Goal: Obtain resource: Download file/media

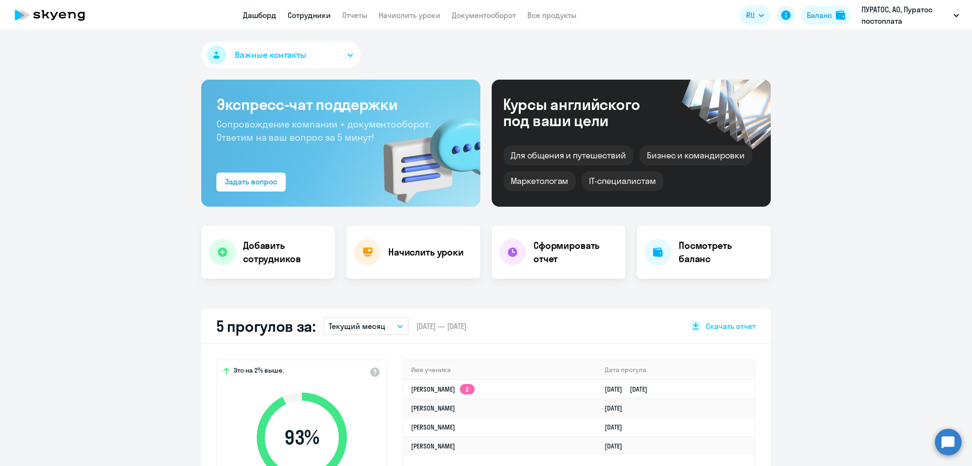
select select "30"
click at [358, 15] on link "Отчеты" at bounding box center [354, 14] width 25 height 9
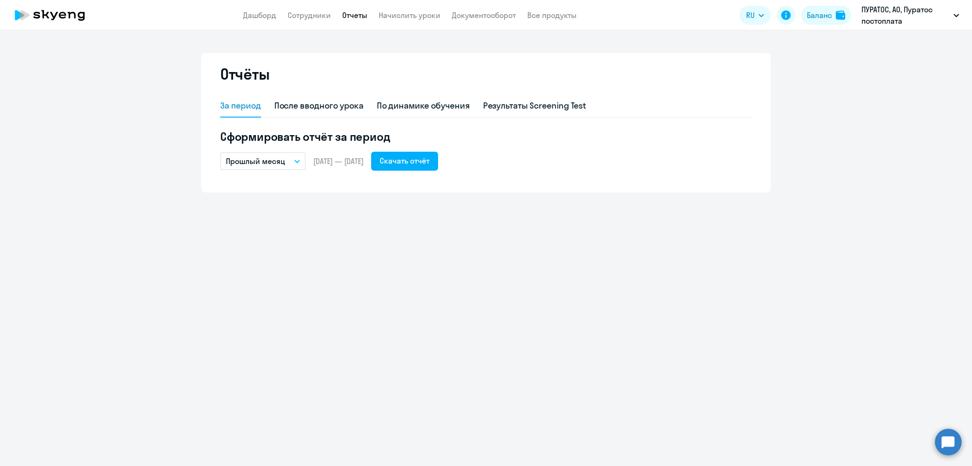
click at [261, 156] on p "Прошлый месяц" at bounding box center [255, 161] width 59 height 11
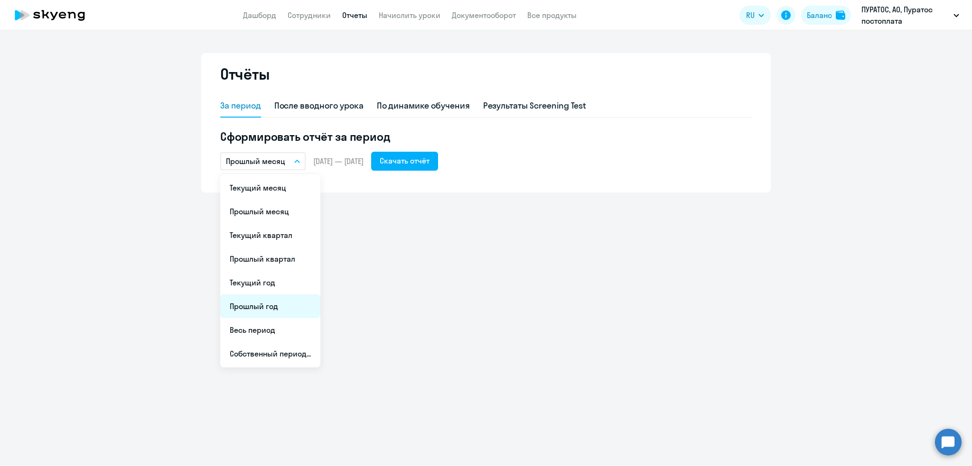
click at [248, 300] on li "Прошлый год" at bounding box center [270, 307] width 100 height 24
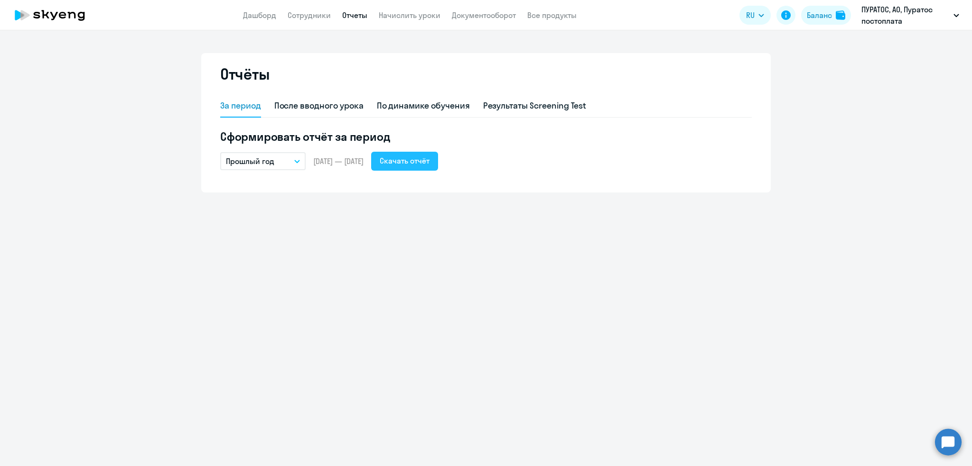
click at [419, 159] on div "Скачать отчёт" at bounding box center [405, 160] width 50 height 11
click at [261, 162] on p "Прошлый год" at bounding box center [250, 161] width 48 height 11
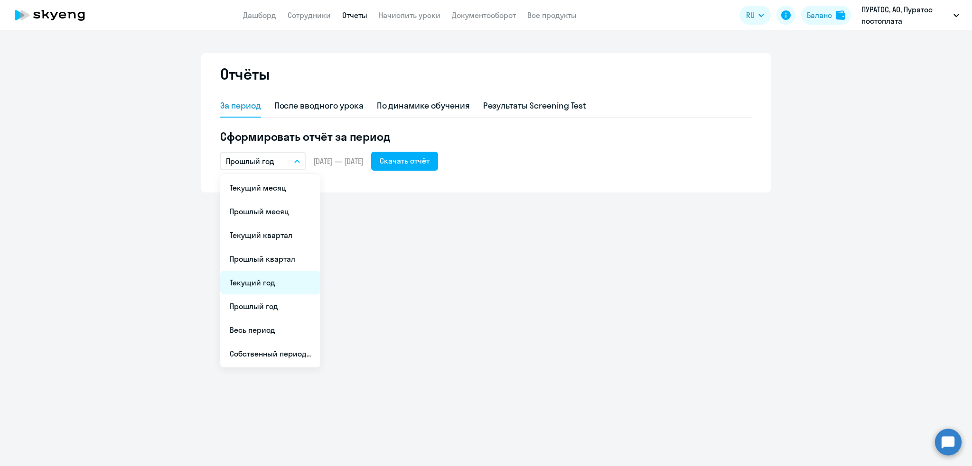
click at [268, 281] on li "Текущий год" at bounding box center [270, 283] width 100 height 24
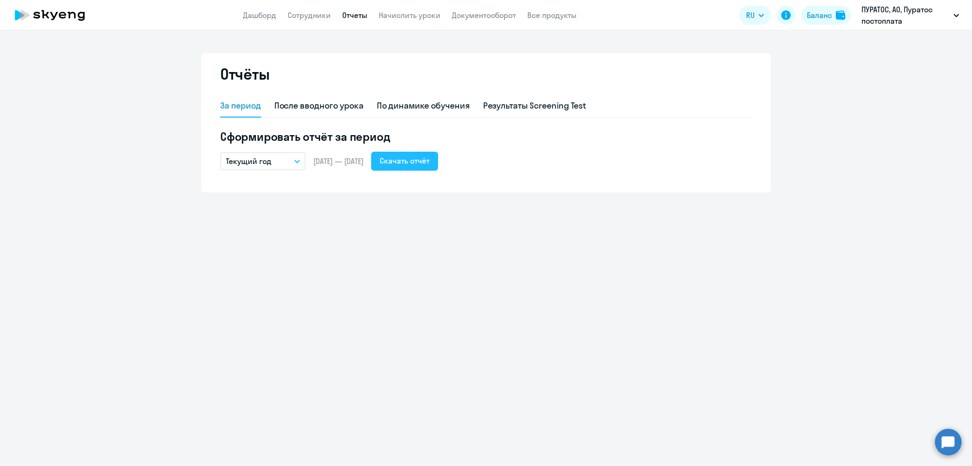
click at [427, 158] on div "Скачать отчёт" at bounding box center [405, 160] width 50 height 11
click at [425, 160] on div "Скачать отчёт" at bounding box center [405, 160] width 50 height 11
click at [421, 103] on div "По динамике обучения" at bounding box center [423, 106] width 93 height 12
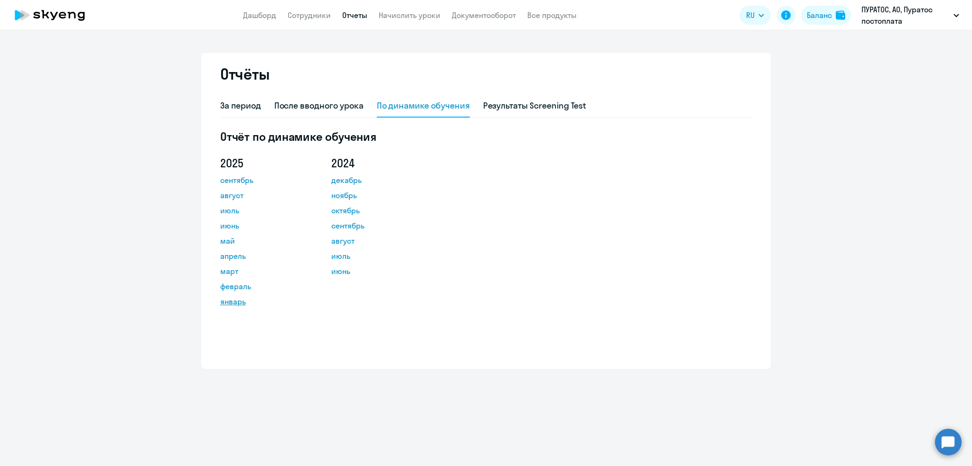
click at [227, 298] on link "январь" at bounding box center [262, 301] width 85 height 11
click at [257, 17] on link "Дашборд" at bounding box center [259, 14] width 33 height 9
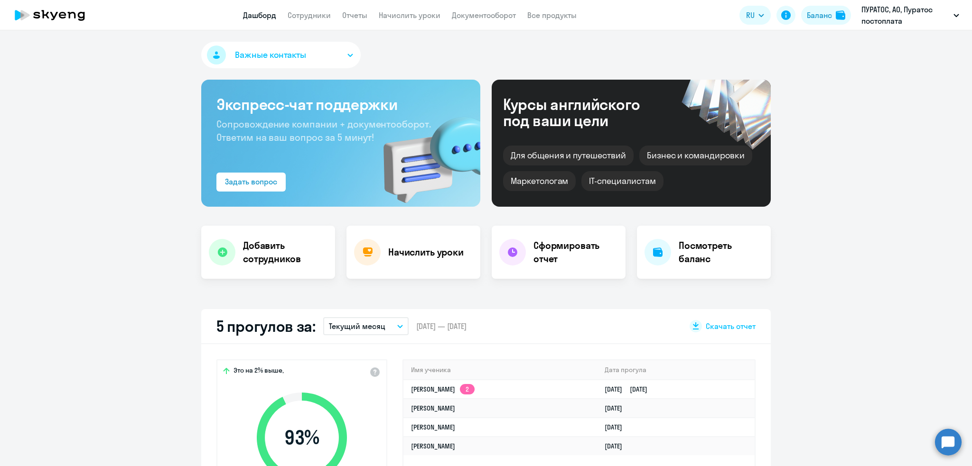
select select "30"
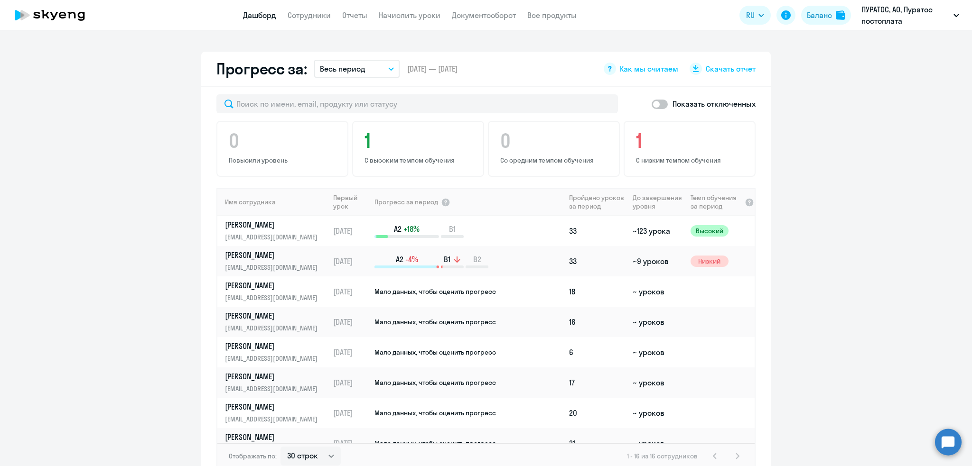
scroll to position [509, 0]
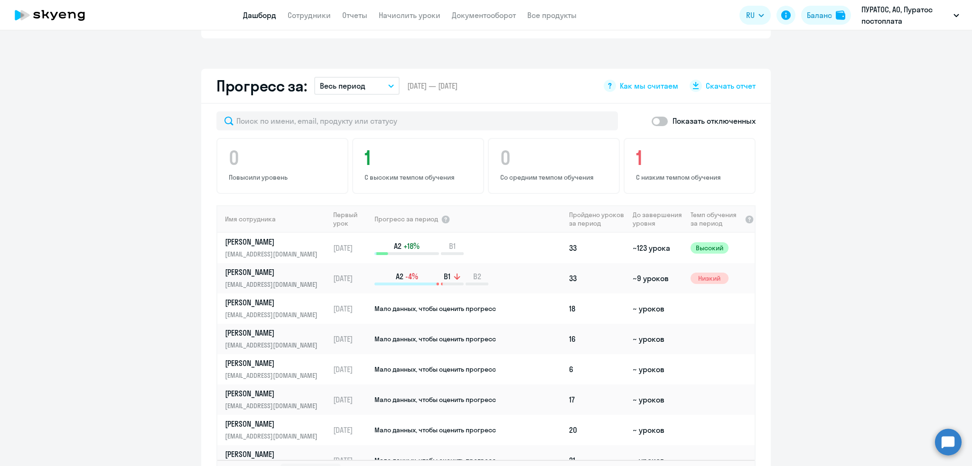
click at [339, 87] on p "Весь период" at bounding box center [343, 85] width 46 height 11
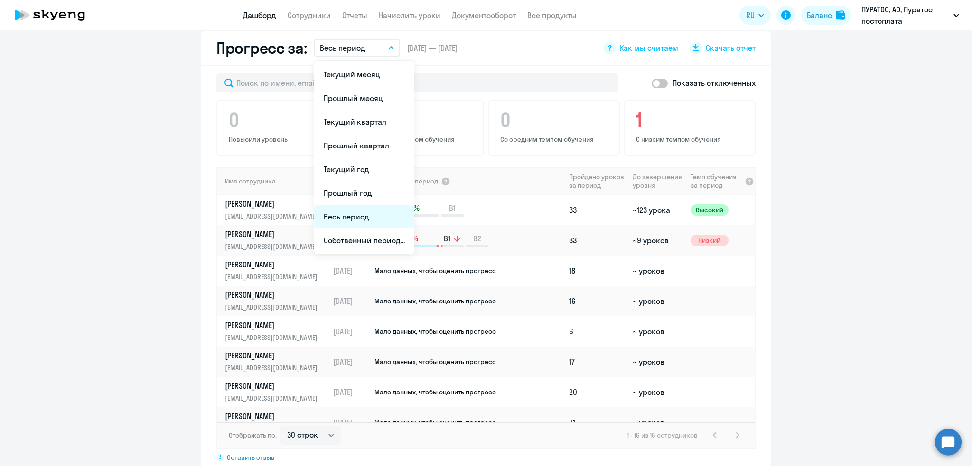
scroll to position [567, 0]
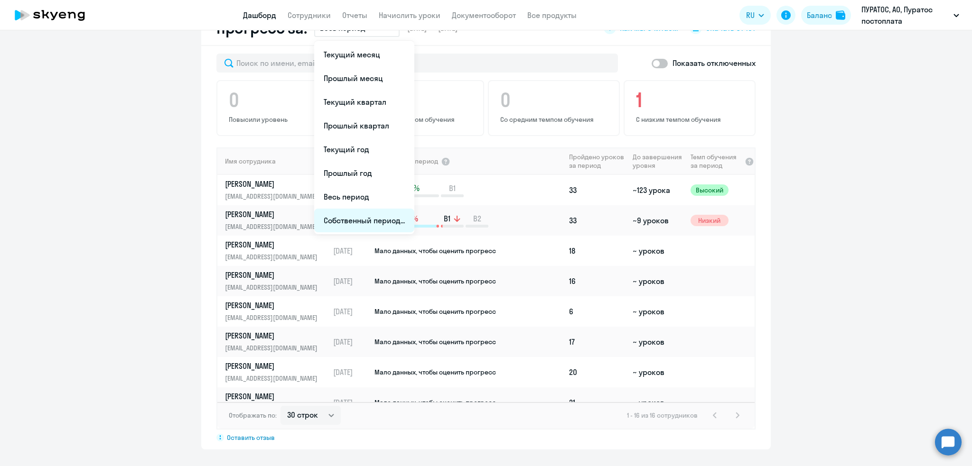
click at [334, 216] on li "Собственный период..." at bounding box center [364, 221] width 100 height 24
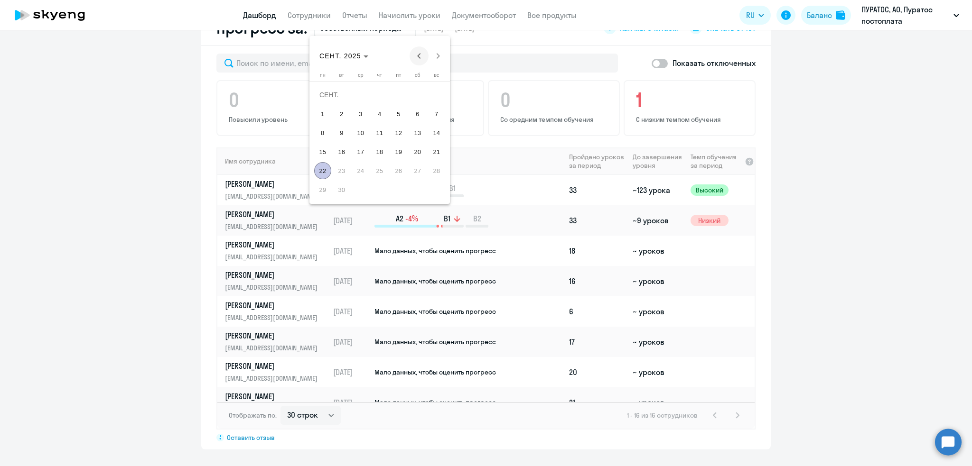
click at [420, 53] on span "Previous month" at bounding box center [419, 56] width 19 height 19
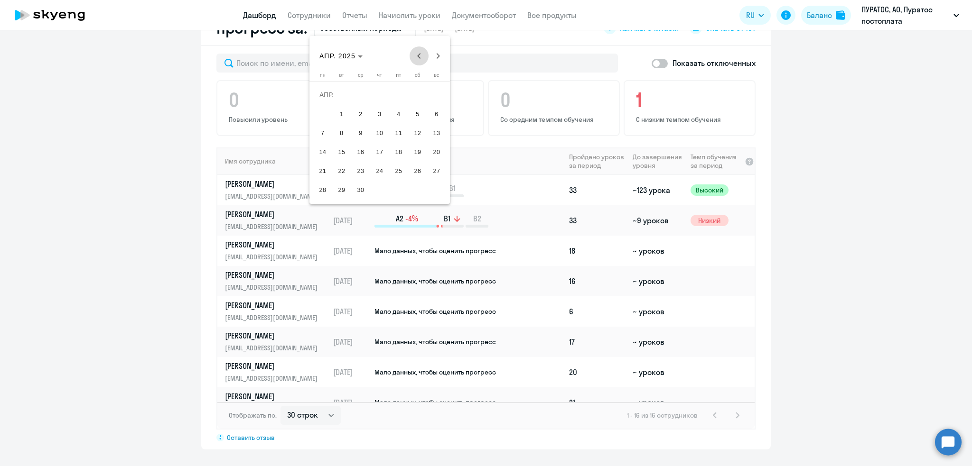
click at [420, 53] on span "Previous month" at bounding box center [419, 56] width 19 height 19
click at [357, 113] on span "1" at bounding box center [360, 113] width 17 height 17
click at [437, 56] on span "Next month" at bounding box center [438, 56] width 19 height 19
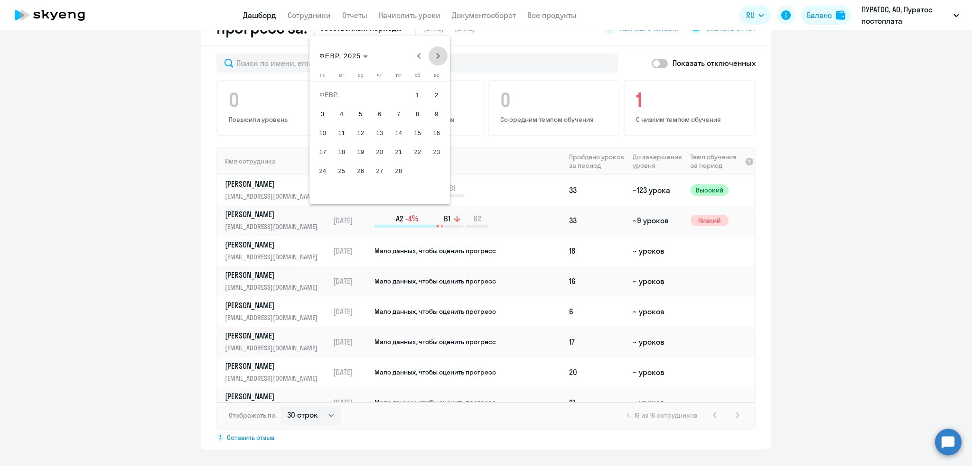
click at [437, 56] on span "Next month" at bounding box center [438, 56] width 19 height 19
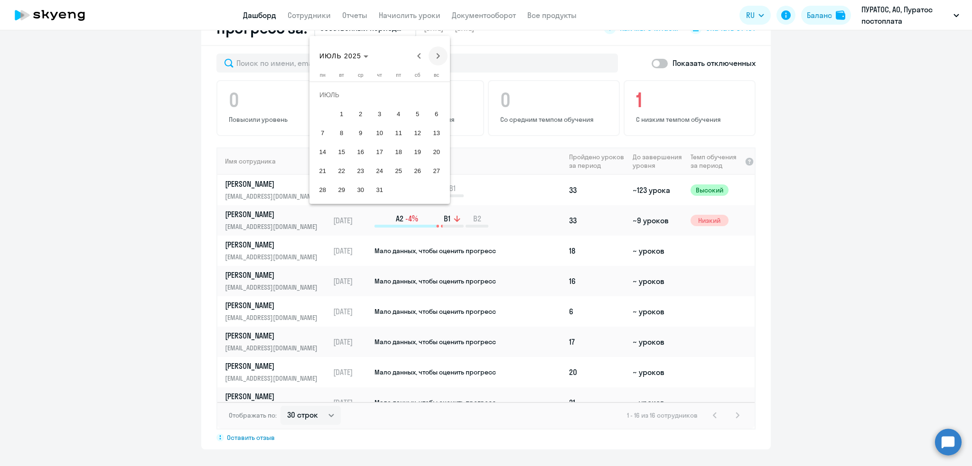
click at [437, 56] on span "Next month" at bounding box center [438, 56] width 19 height 19
click at [437, 56] on div "[DATE] [DATE]" at bounding box center [380, 56] width 136 height 19
click at [325, 172] on span "22" at bounding box center [322, 170] width 17 height 17
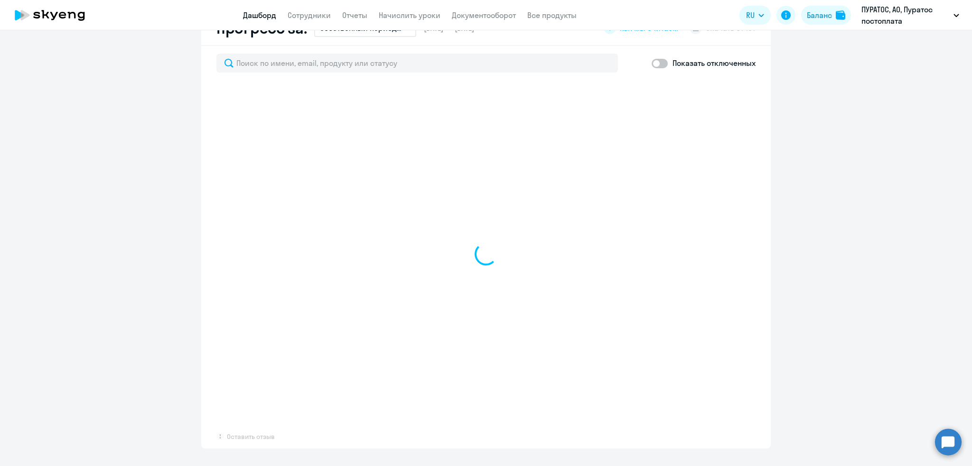
select select "30"
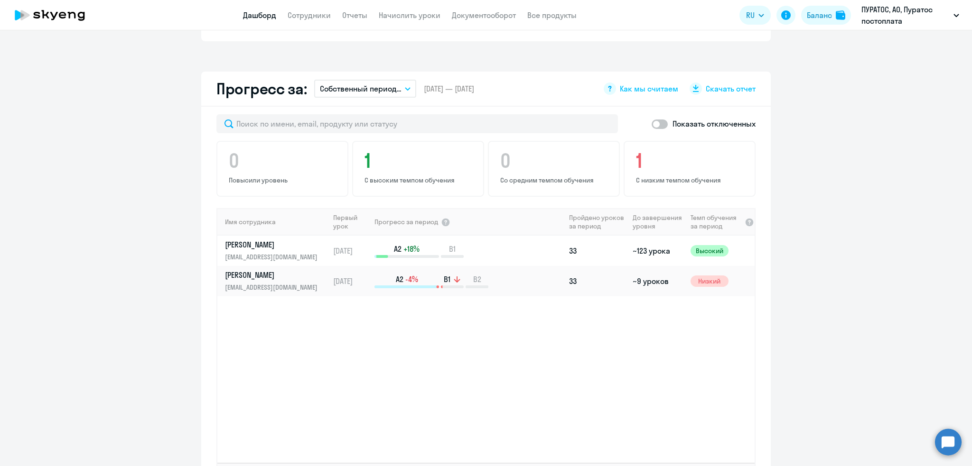
scroll to position [502, 0]
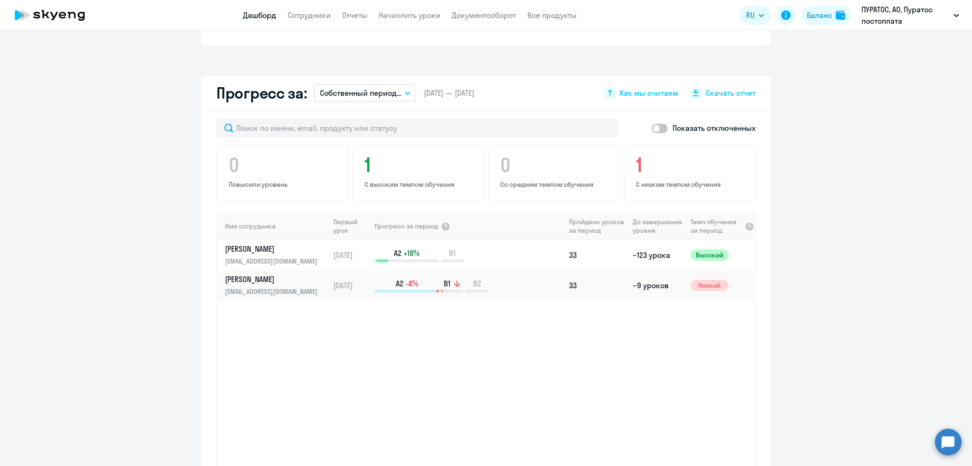
click at [652, 126] on span at bounding box center [660, 128] width 16 height 9
click at [651, 128] on input "checkbox" at bounding box center [651, 128] width 0 height 0
checkbox input "true"
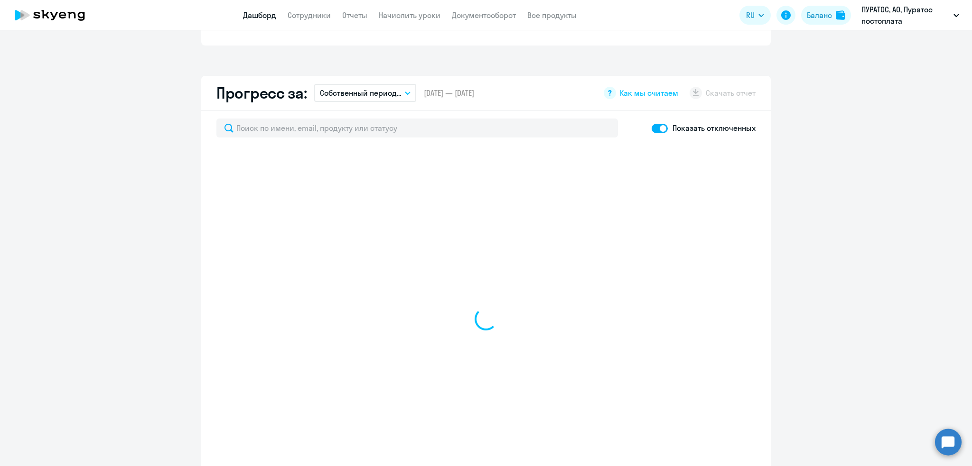
select select "30"
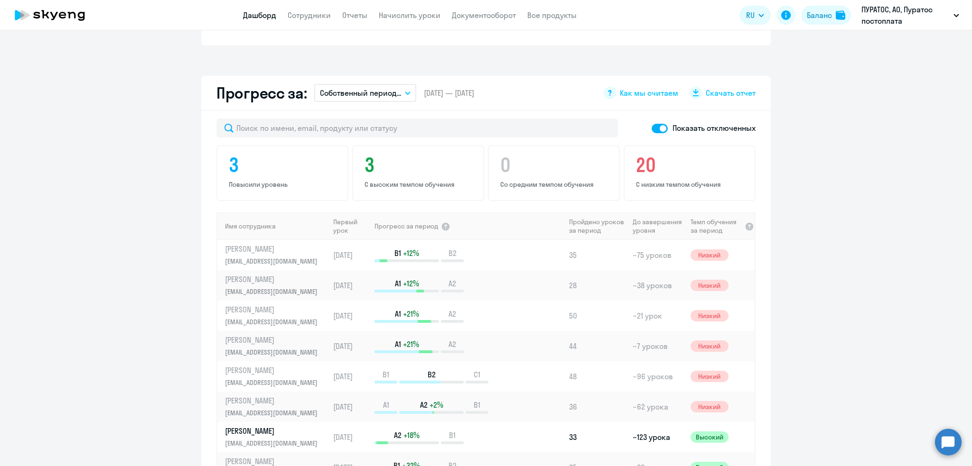
scroll to position [0, 0]
